Goal: Transaction & Acquisition: Subscribe to service/newsletter

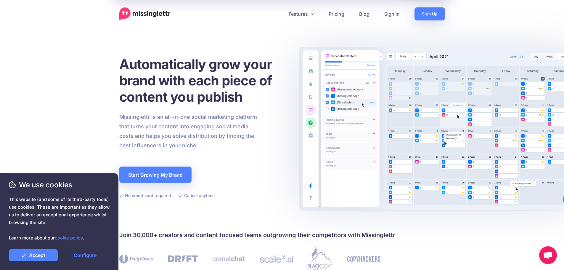
click at [283, 158] on div "Automatically grow your brand with each piece of content you publish Missinglet…" at bounding box center [202, 127] width 167 height 143
click at [336, 17] on link "Pricing" at bounding box center [336, 13] width 31 height 13
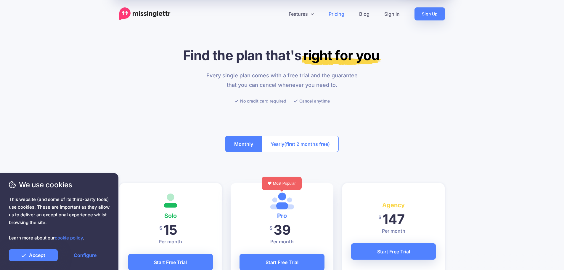
click at [324, 149] on button "Yearly (first 2 months free)" at bounding box center [300, 144] width 77 height 16
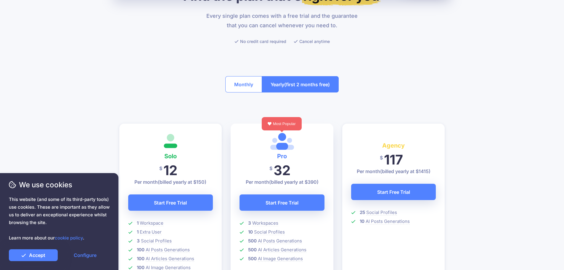
scroll to position [30, 0]
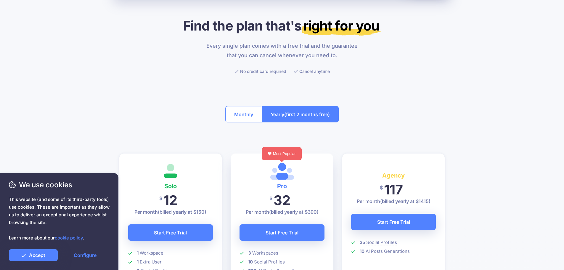
click at [238, 116] on button "Monthly" at bounding box center [243, 114] width 37 height 16
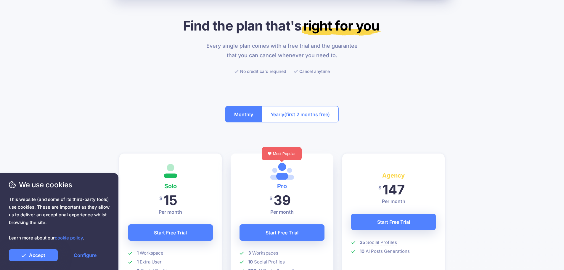
click at [300, 116] on span "(first 2 months free)" at bounding box center [307, 114] width 46 height 9
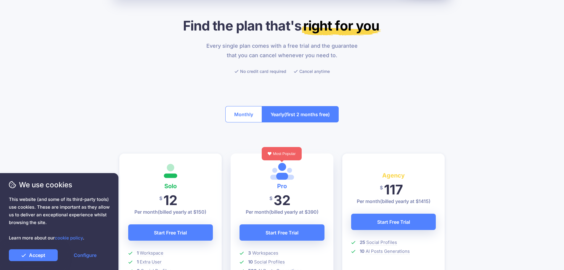
click at [245, 113] on button "Monthly" at bounding box center [243, 114] width 37 height 16
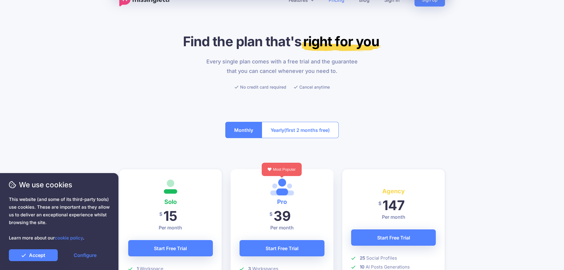
scroll to position [0, 0]
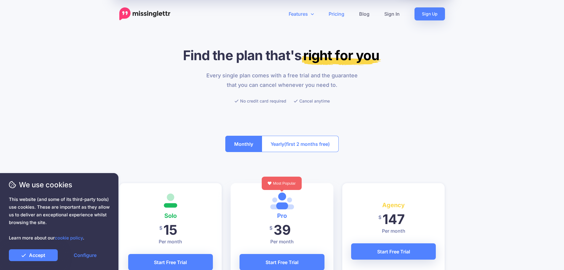
click at [311, 15] on icon at bounding box center [312, 14] width 3 height 5
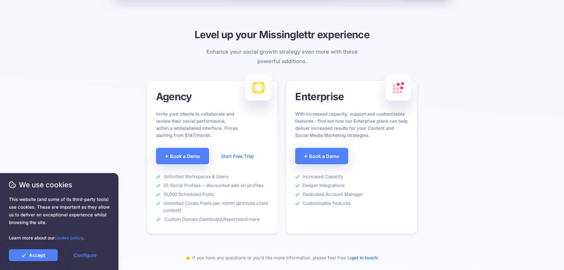
scroll to position [385, 0]
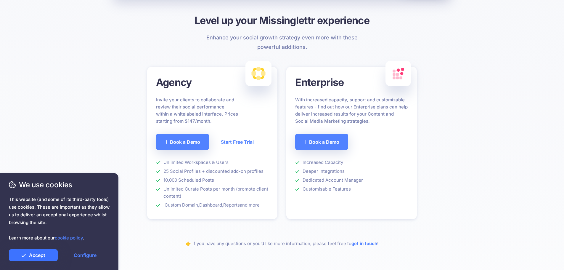
click at [47, 253] on link "Accept" at bounding box center [33, 255] width 49 height 12
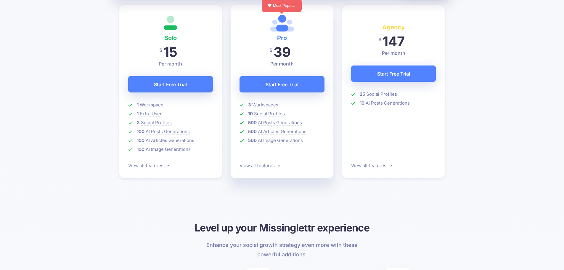
scroll to position [0, 0]
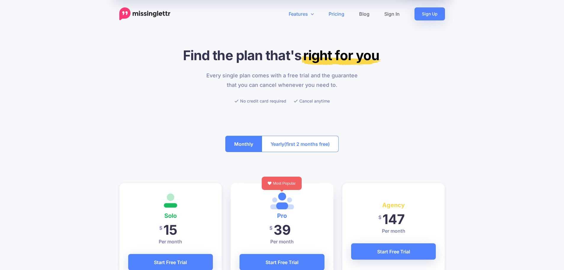
click at [311, 16] on link "Features" at bounding box center [301, 13] width 40 height 13
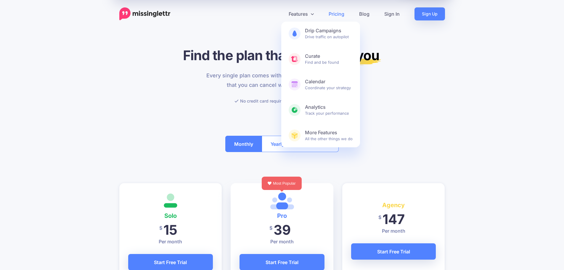
click at [145, 13] on img at bounding box center [144, 13] width 51 height 13
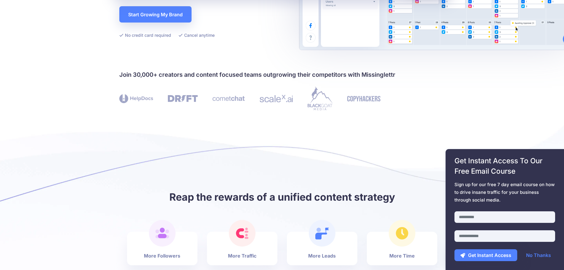
scroll to position [178, 0]
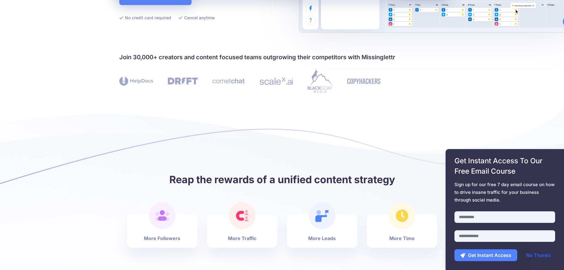
click at [539, 253] on link "No Thanks" at bounding box center [538, 255] width 37 height 12
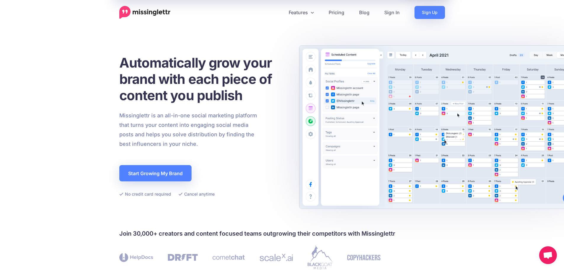
scroll to position [0, 0]
